Goal: Task Accomplishment & Management: Use online tool/utility

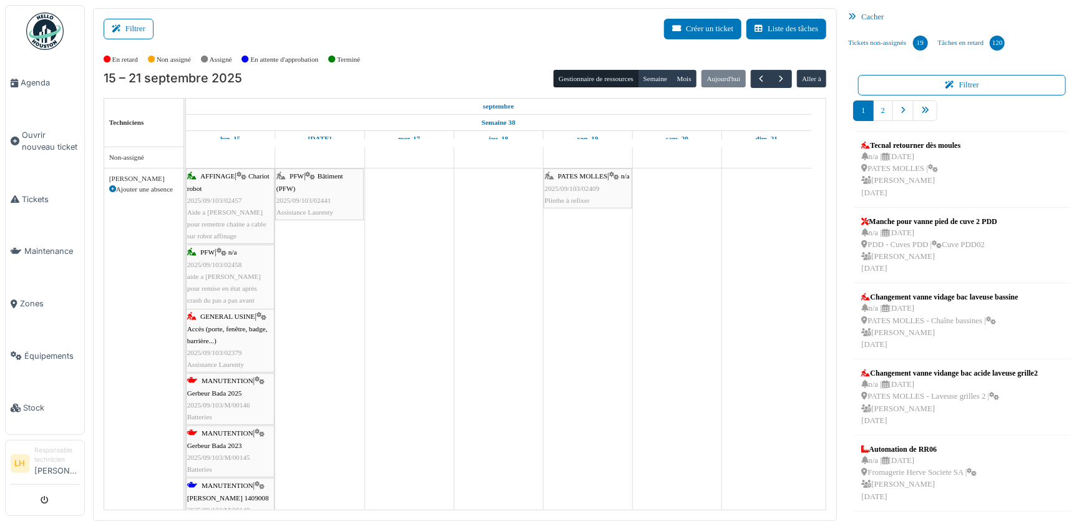
scroll to position [597, 0]
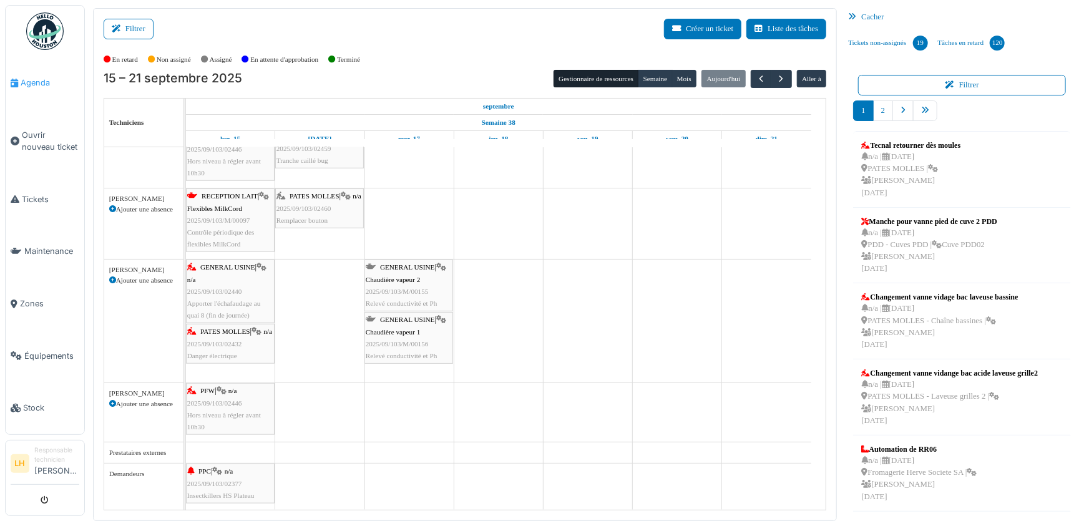
click at [24, 87] on span "Agenda" at bounding box center [50, 83] width 59 height 12
click at [220, 328] on span "PATES MOLLES" at bounding box center [224, 331] width 49 height 7
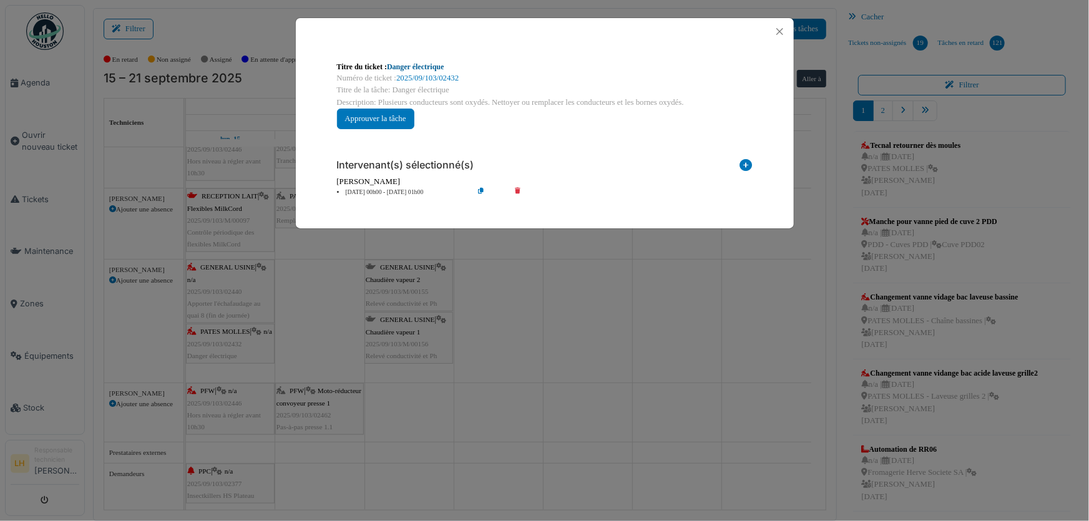
click at [422, 62] on link "Danger électrique" at bounding box center [415, 66] width 57 height 9
click at [779, 36] on button "Close" at bounding box center [779, 31] width 17 height 17
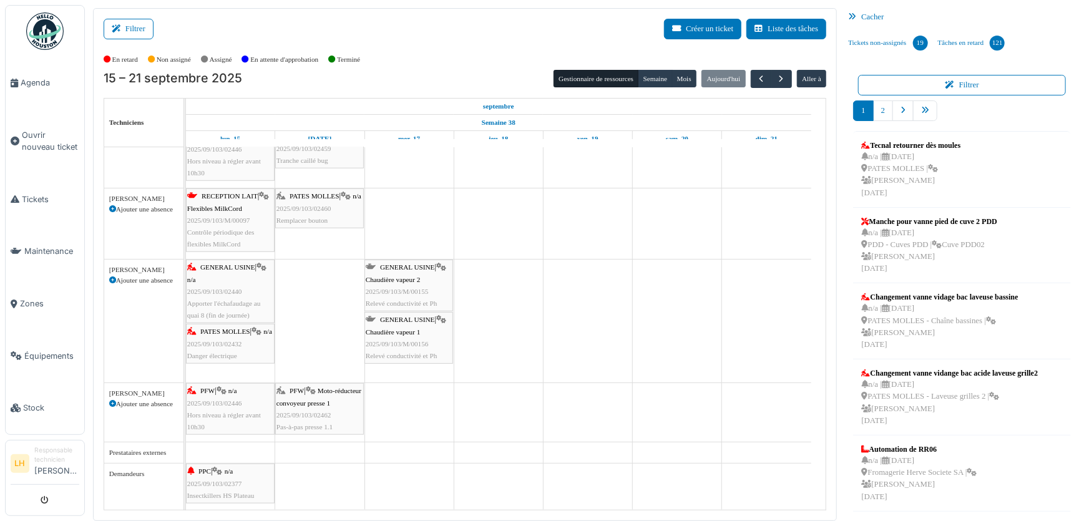
click at [213, 263] on span "GENERAL USINE" at bounding box center [227, 266] width 55 height 7
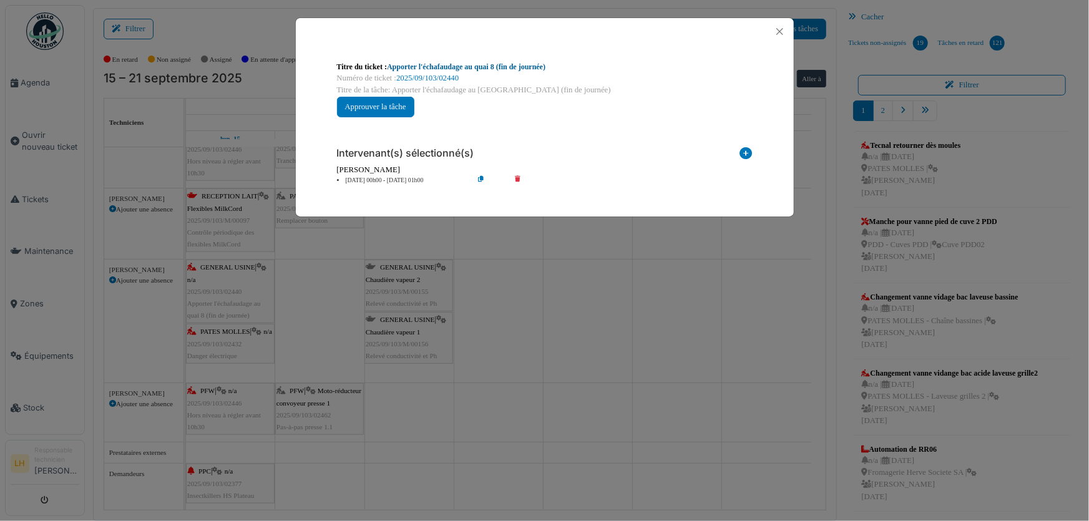
click at [500, 67] on link "Apporter l'échafaudage au quai 8 (fin de journée)" at bounding box center [466, 66] width 158 height 9
click at [781, 31] on button "Close" at bounding box center [779, 31] width 17 height 17
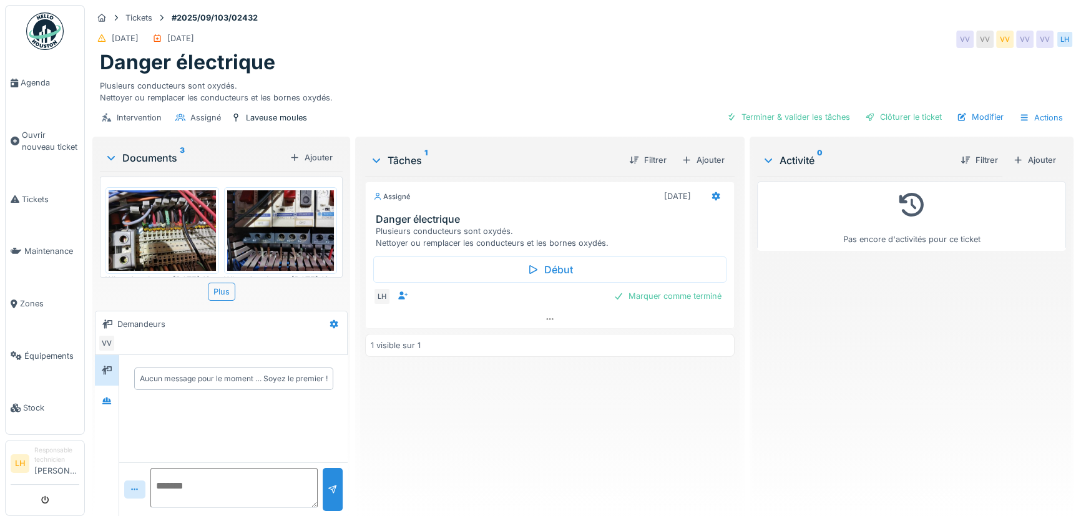
click at [162, 219] on img at bounding box center [162, 230] width 107 height 80
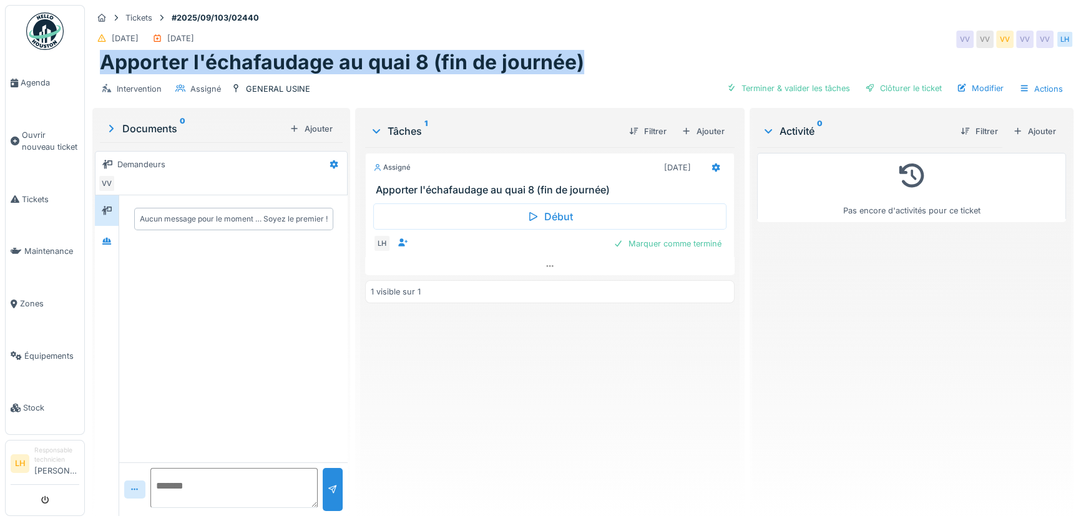
drag, startPoint x: 585, startPoint y: 66, endPoint x: 95, endPoint y: 64, distance: 490.4
click at [95, 64] on div "Apporter l'échafaudage au quai 8 (fin de journée)" at bounding box center [582, 63] width 981 height 24
click at [100, 64] on h1 "Apporter l'échafaudage au quai 8 (fin de journée)" at bounding box center [342, 63] width 484 height 24
drag, startPoint x: 579, startPoint y: 61, endPoint x: 99, endPoint y: 62, distance: 480.5
click at [99, 62] on div "Apporter l'échafaudage au quai 8 (fin de journée)" at bounding box center [582, 63] width 981 height 24
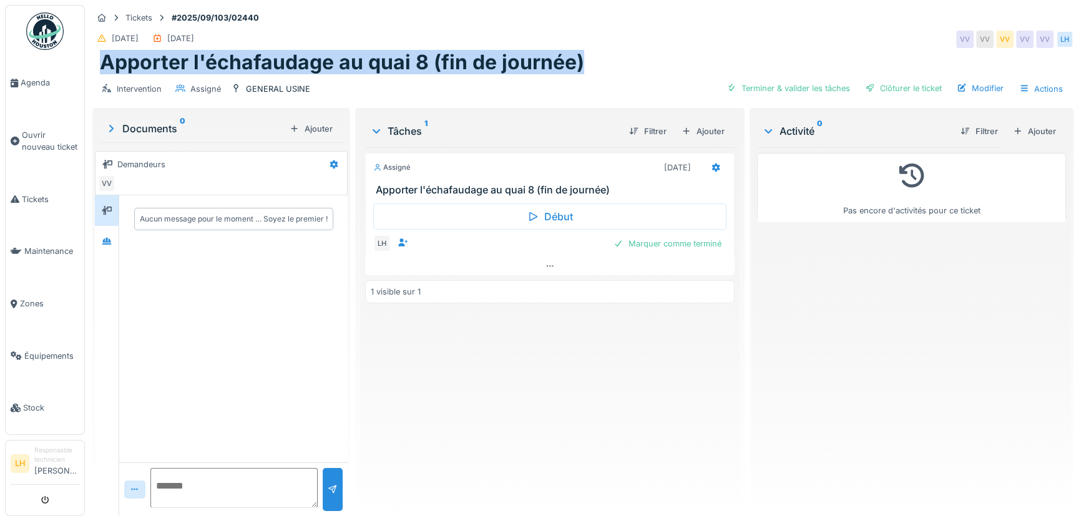
click at [240, 63] on h1 "Apporter l'échafaudage au quai 8 (fin de journée)" at bounding box center [342, 63] width 484 height 24
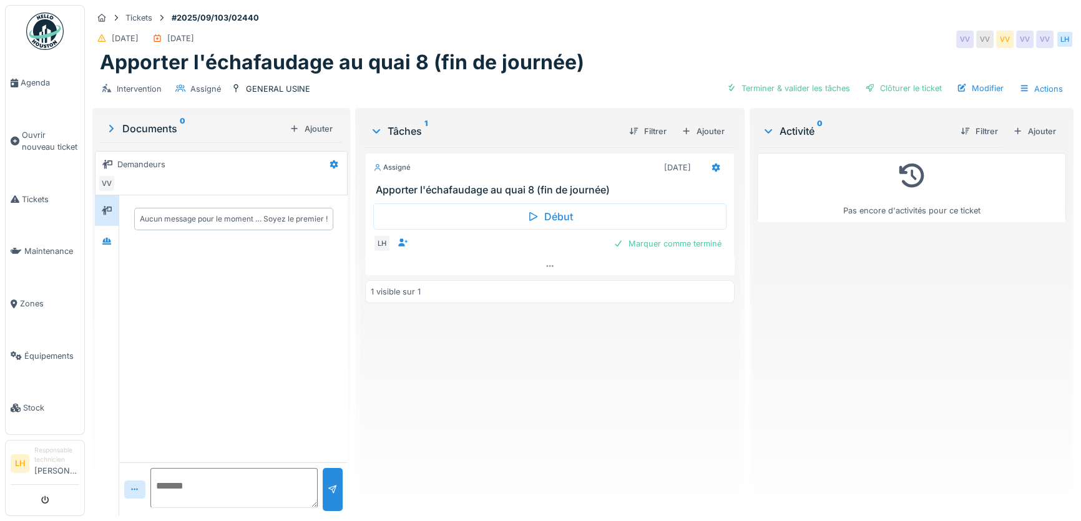
drag, startPoint x: 577, startPoint y: 64, endPoint x: 576, endPoint y: 71, distance: 6.9
click at [576, 71] on h1 "Apporter l'échafaudage au quai 8 (fin de journée)" at bounding box center [342, 63] width 484 height 24
click at [588, 71] on div "Apporter l'échafaudage au quai 8 (fin de journée)" at bounding box center [583, 63] width 966 height 24
click at [368, 46] on div "15/09/2025 15/09/2025 VV VV VV VV VV LH" at bounding box center [582, 39] width 981 height 22
click at [620, 243] on div "Marquer comme terminé" at bounding box center [667, 243] width 118 height 17
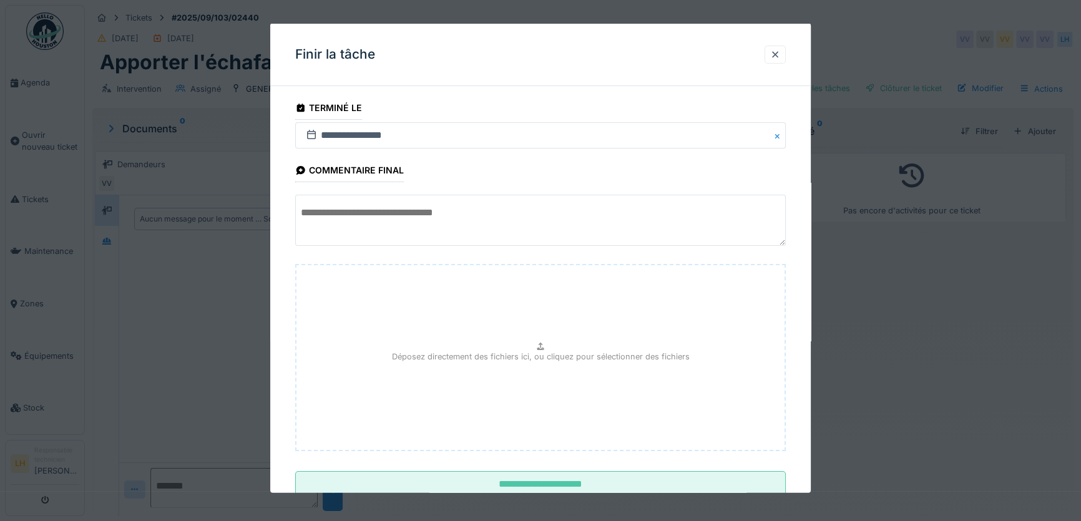
click at [365, 212] on textarea at bounding box center [540, 220] width 490 height 51
click at [336, 212] on textarea "**********" at bounding box center [540, 220] width 490 height 51
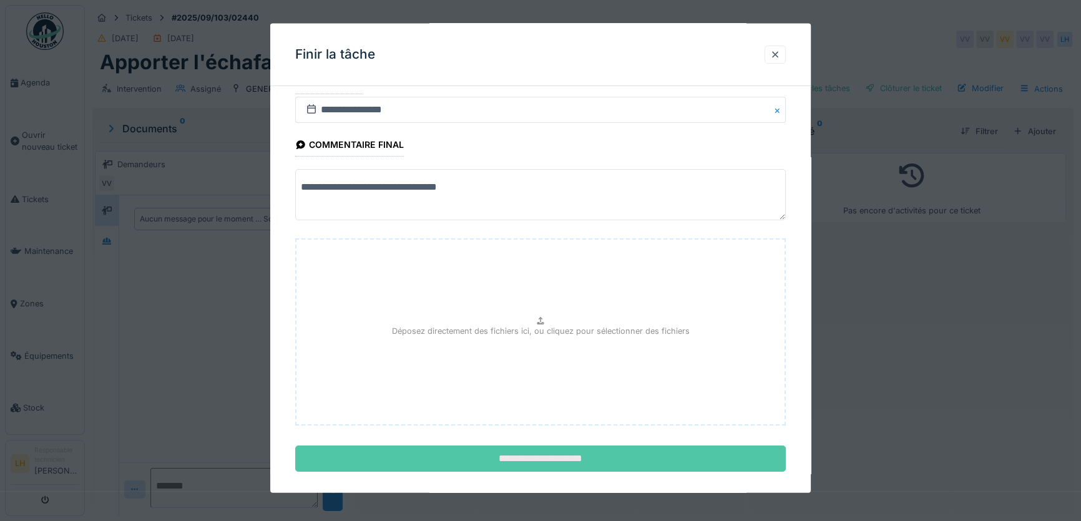
scroll to position [38, 0]
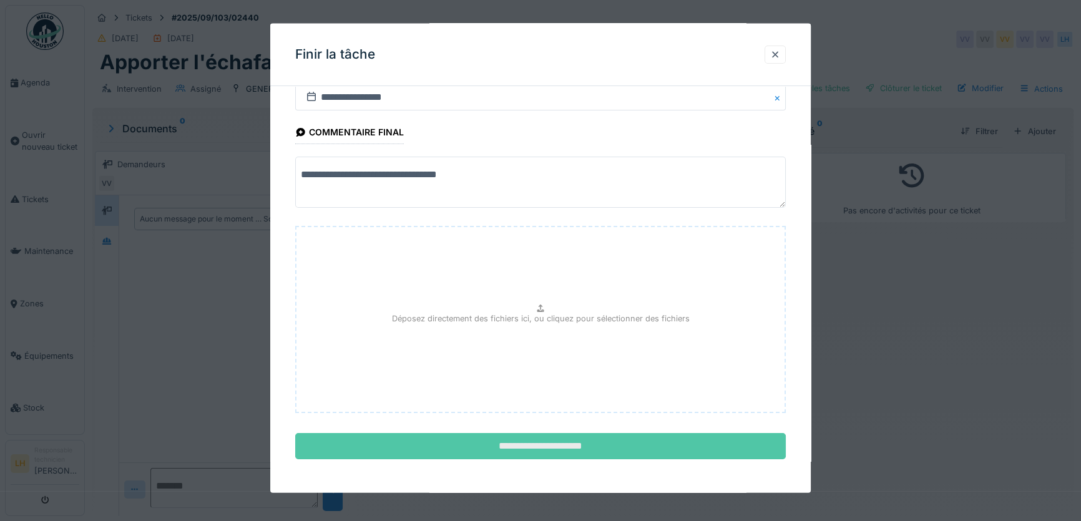
type textarea "**********"
click at [557, 446] on input "**********" at bounding box center [540, 446] width 490 height 26
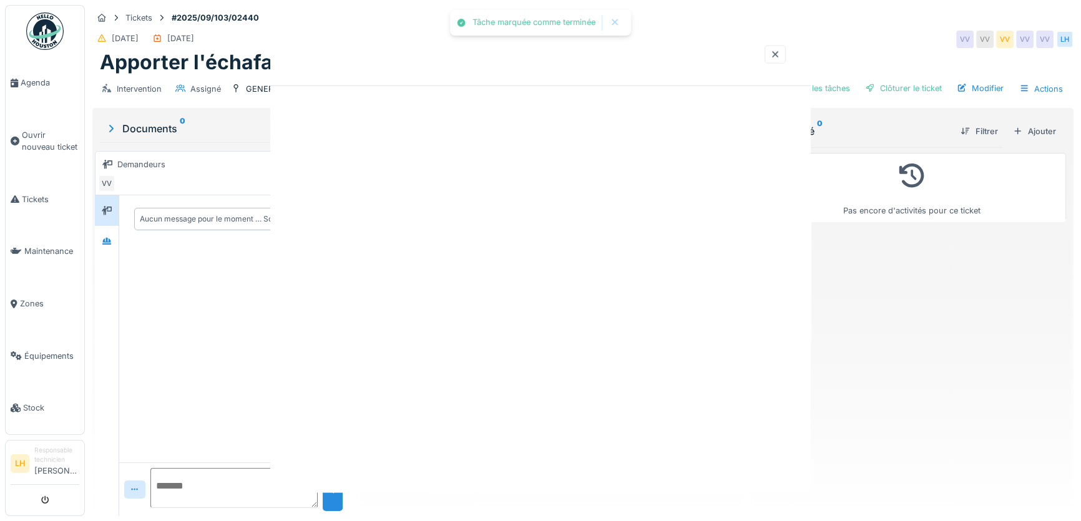
scroll to position [0, 0]
